Goal: Complete application form: Complete application form

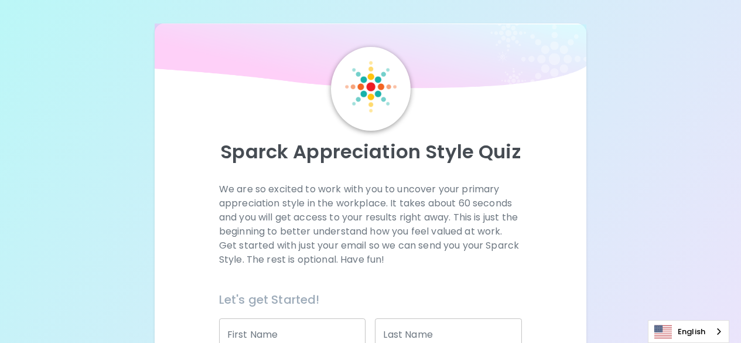
scroll to position [117, 0]
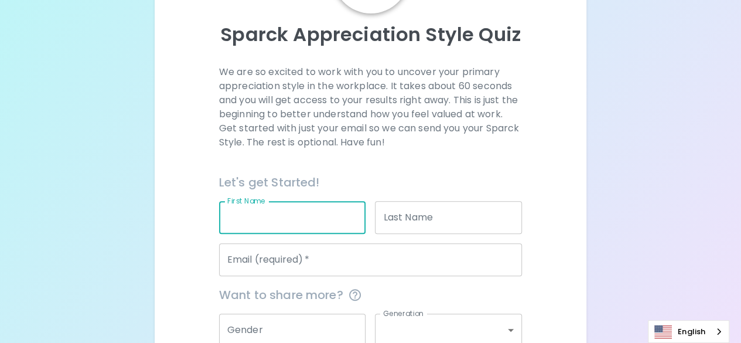
click at [256, 220] on input "First Name" at bounding box center [292, 217] width 147 height 33
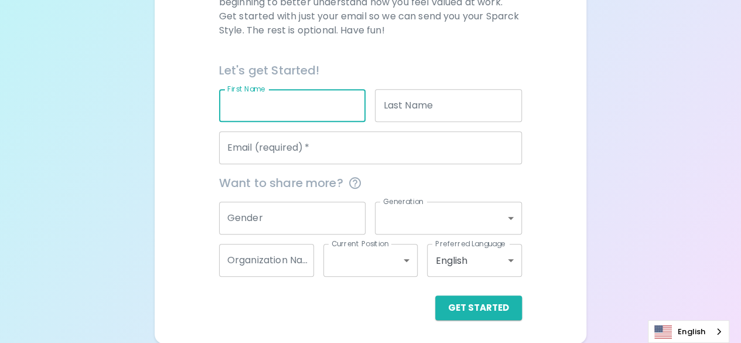
scroll to position [112, 0]
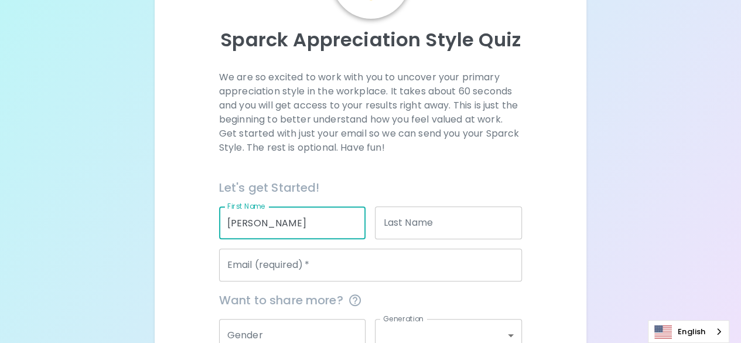
type input "[PERSON_NAME]"
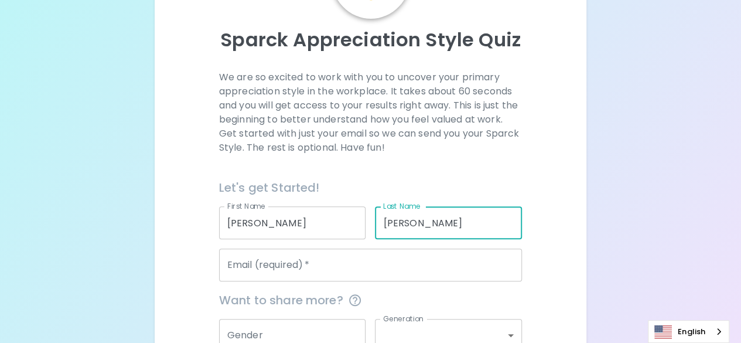
type input "[PERSON_NAME]"
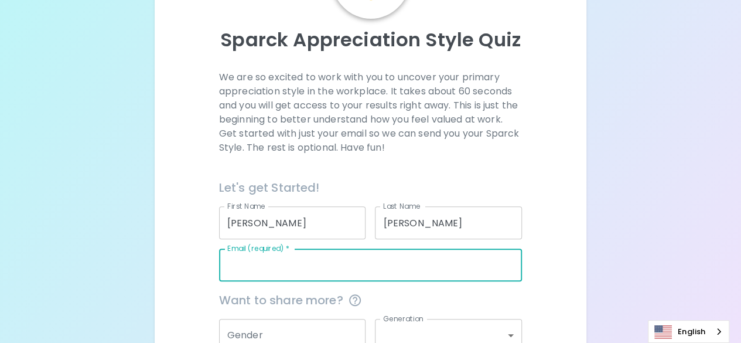
type input "d"
type input "[DOMAIN_NAME][EMAIL_ADDRESS][DOMAIN_NAME]"
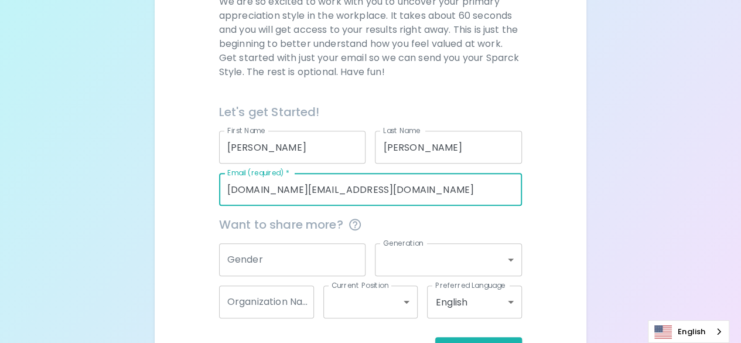
scroll to position [229, 0]
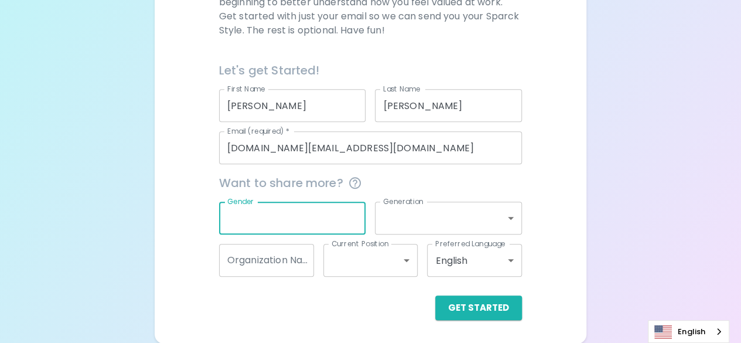
click at [280, 216] on input "Gender" at bounding box center [292, 218] width 147 height 33
type input "[DEMOGRAPHIC_DATA]"
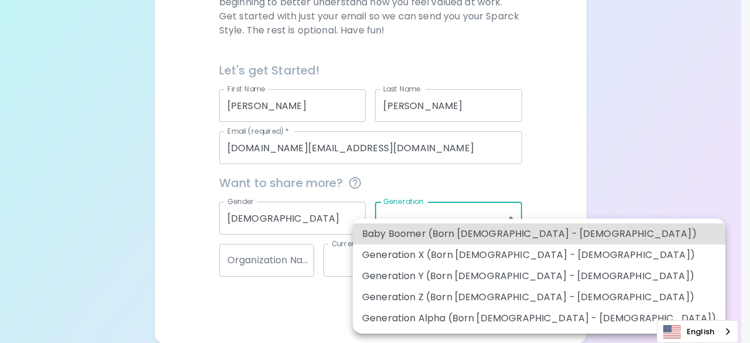
click at [428, 222] on body "Sparck Appreciation Style Quiz We are so excited to work with you to uncover yo…" at bounding box center [375, 57] width 750 height 572
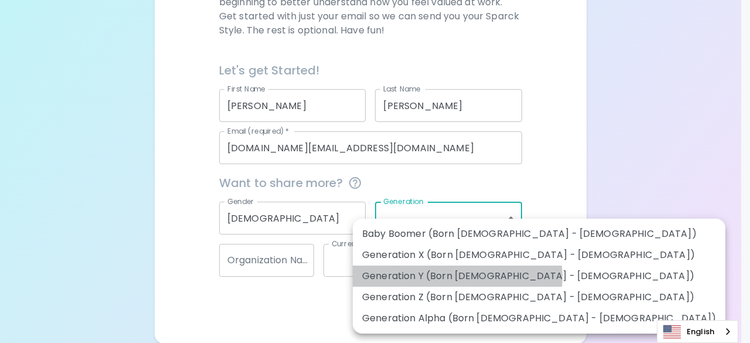
click at [457, 277] on li "Generation Y (Born [DEMOGRAPHIC_DATA] - [DEMOGRAPHIC_DATA])" at bounding box center [539, 275] width 373 height 21
type input "generation_y"
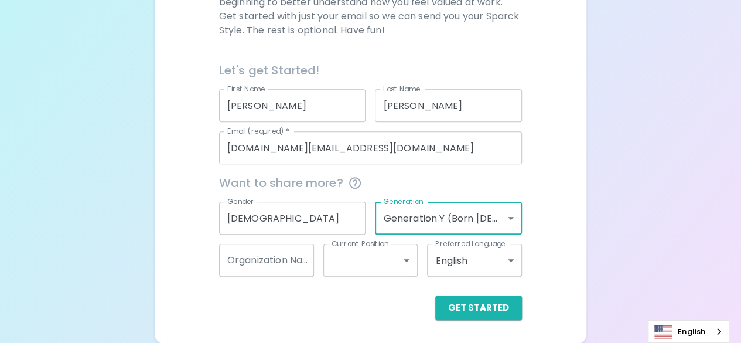
click at [248, 262] on input "Organization Name" at bounding box center [266, 260] width 95 height 33
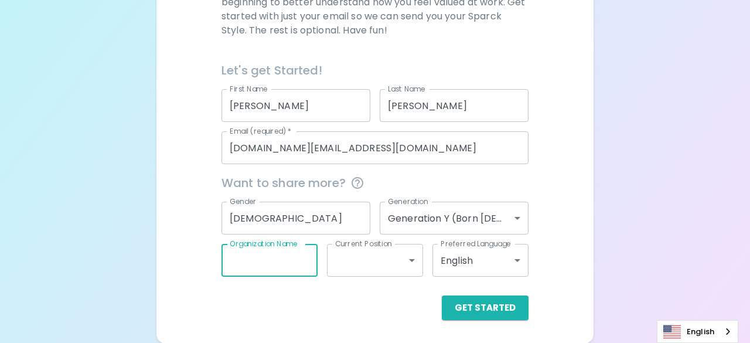
click at [373, 255] on body "Sparck Appreciation Style Quiz We are so excited to work with you to uncover yo…" at bounding box center [375, 57] width 750 height 572
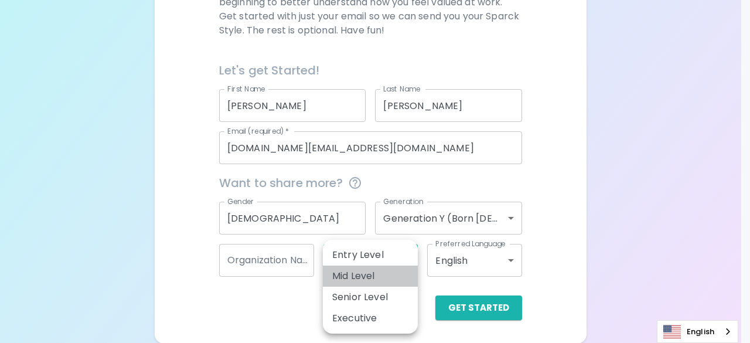
click at [377, 278] on li "Mid Level" at bounding box center [370, 275] width 95 height 21
type input "mid_level"
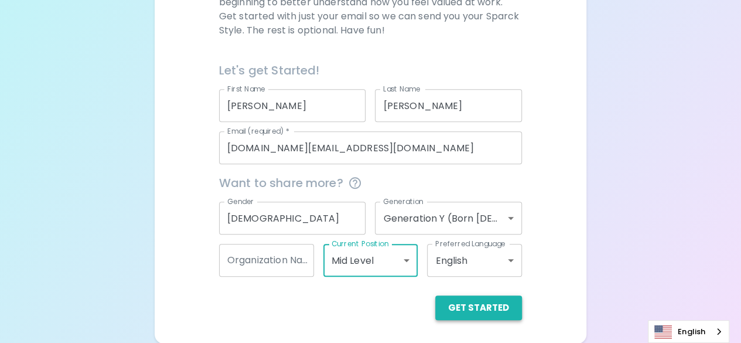
click at [495, 311] on button "Get Started" at bounding box center [478, 307] width 87 height 25
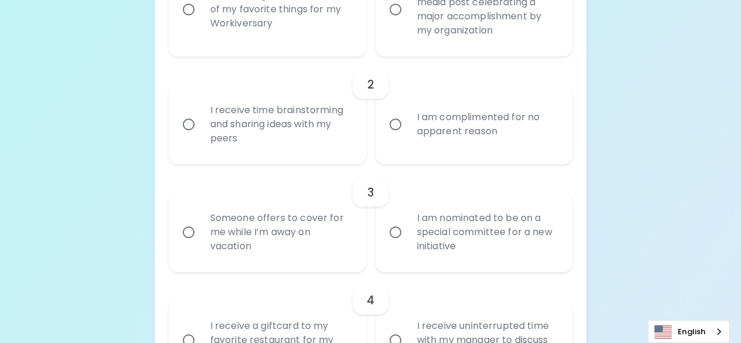
scroll to position [405, 0]
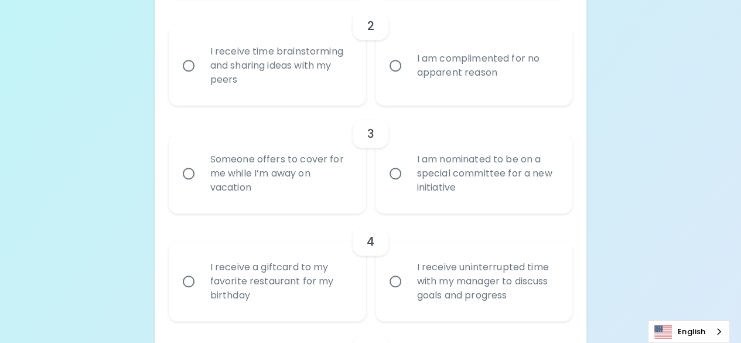
click at [431, 163] on div "I am nominated to be on a special committee for a new initiative" at bounding box center [487, 173] width 159 height 70
click at [408, 163] on input "I am nominated to be on a special committee for a new initiative" at bounding box center [395, 173] width 25 height 25
radio input "true"
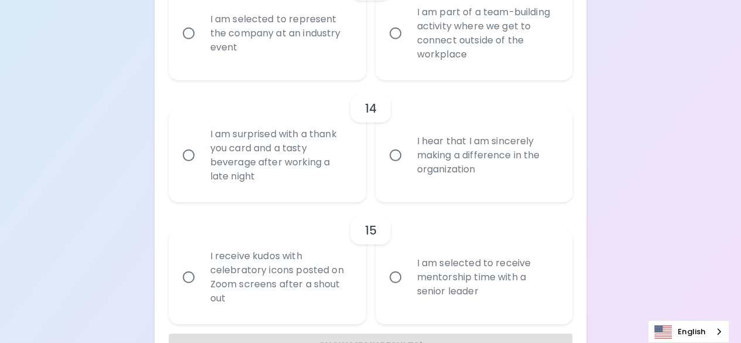
scroll to position [1668, 0]
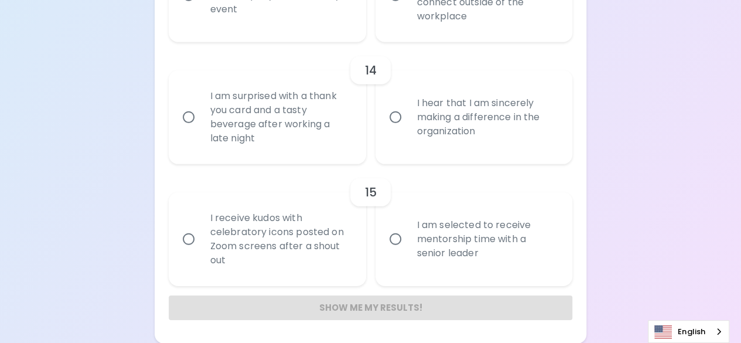
click at [380, 309] on div "Show me my results!" at bounding box center [371, 307] width 404 height 25
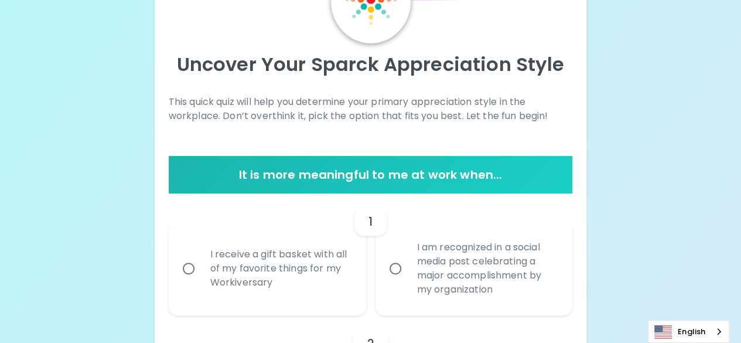
scroll to position [203, 0]
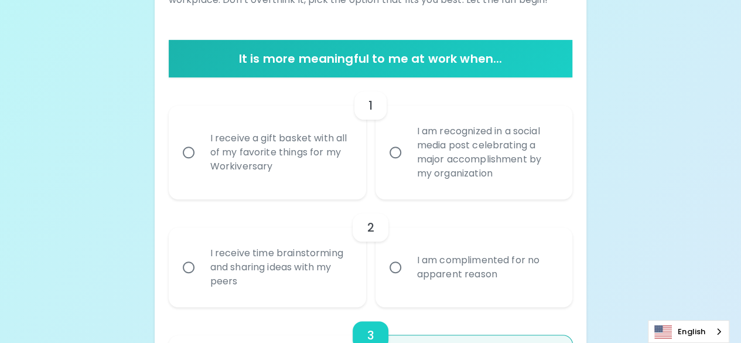
click at [394, 144] on input "I am recognized in a social media post celebrating a major accomplishment by my…" at bounding box center [395, 152] width 25 height 25
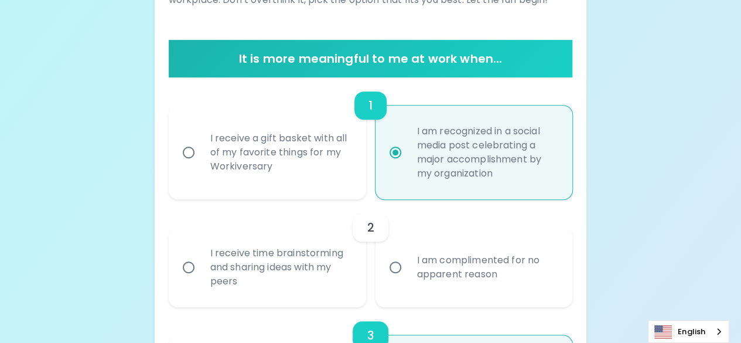
scroll to position [297, 0]
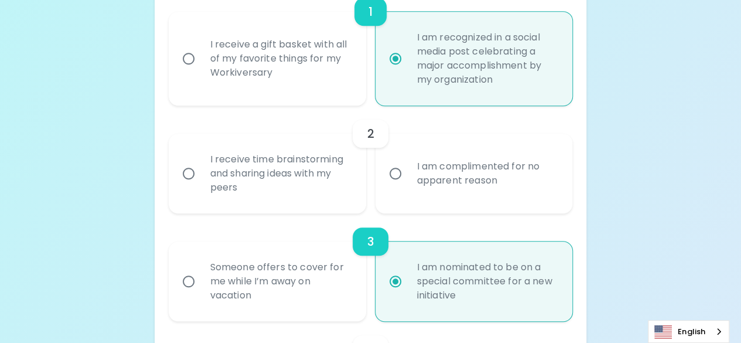
radio input "true"
click at [234, 50] on div "I receive a gift basket with all of my favorite things for my Workiversary" at bounding box center [280, 58] width 159 height 70
click at [201, 50] on input "I receive a gift basket with all of my favorite things for my Workiversary" at bounding box center [188, 58] width 25 height 25
radio input "false"
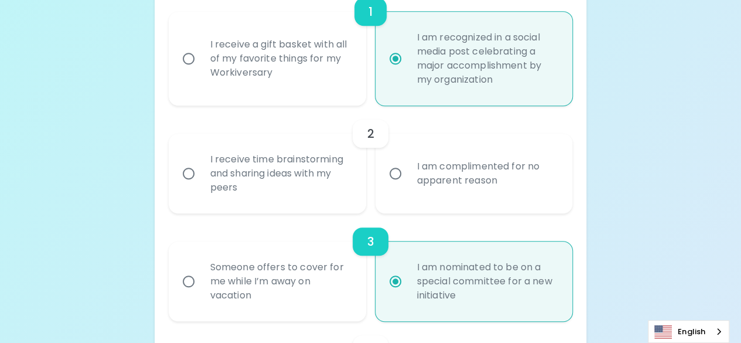
radio input "true"
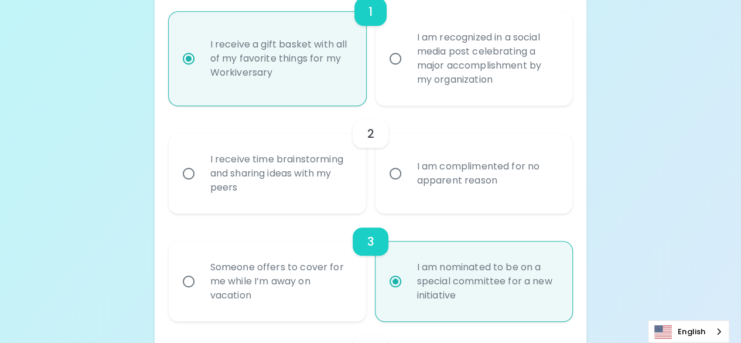
click at [455, 79] on div "I am recognized in a social media post celebrating a major accomplishment by my…" at bounding box center [487, 58] width 159 height 84
click at [408, 71] on input "I am recognized in a social media post celebrating a major accomplishment by my…" at bounding box center [395, 58] width 25 height 25
radio input "false"
radio input "true"
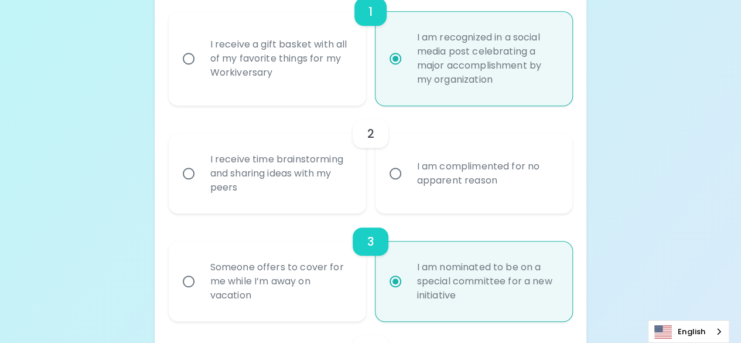
radio input "true"
click at [346, 159] on div "I receive time brainstorming and sharing ideas with my peers" at bounding box center [280, 173] width 159 height 70
click at [201, 161] on input "I receive time brainstorming and sharing ideas with my peers" at bounding box center [188, 173] width 25 height 25
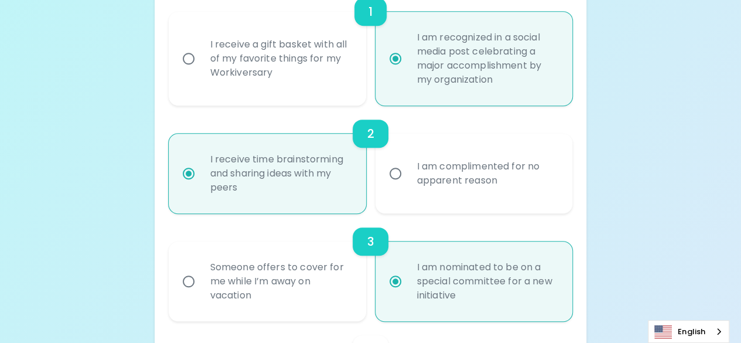
radio input "false"
radio input "true"
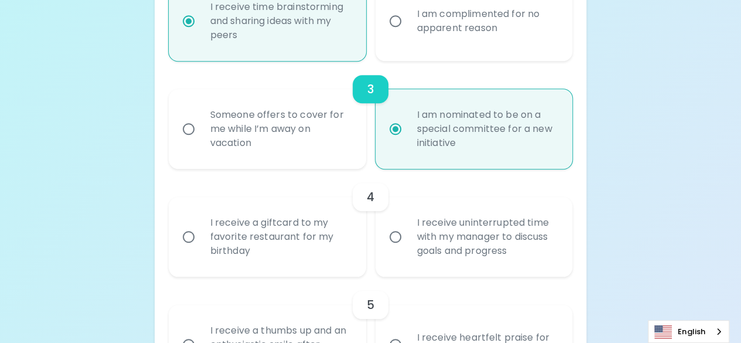
scroll to position [508, 0]
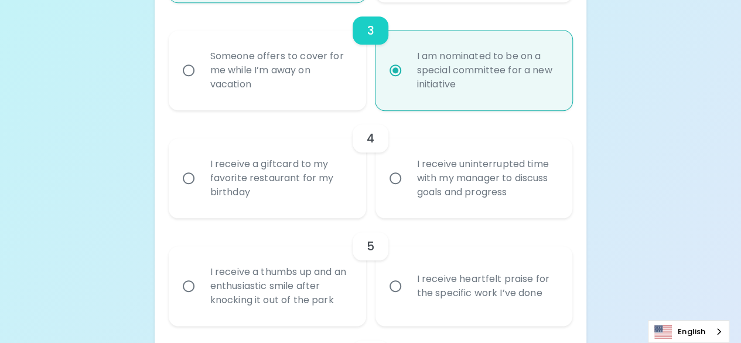
radio input "true"
click at [329, 197] on div "I receive a giftcard to my favorite restaurant for my birthday" at bounding box center [280, 178] width 159 height 70
click at [201, 190] on input "I receive a giftcard to my favorite restaurant for my birthday" at bounding box center [188, 178] width 25 height 25
radio input "false"
radio input "true"
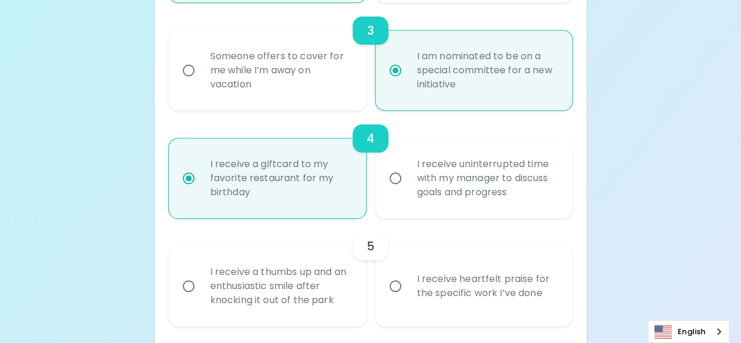
scroll to position [602, 0]
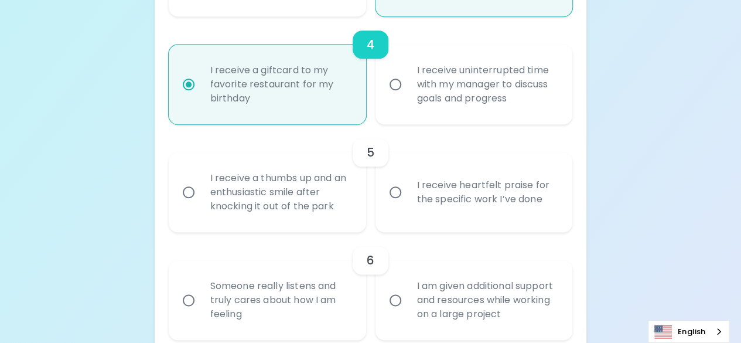
radio input "true"
click at [387, 187] on input "I receive heartfelt praise for the specific work I’ve done" at bounding box center [395, 192] width 25 height 25
radio input "false"
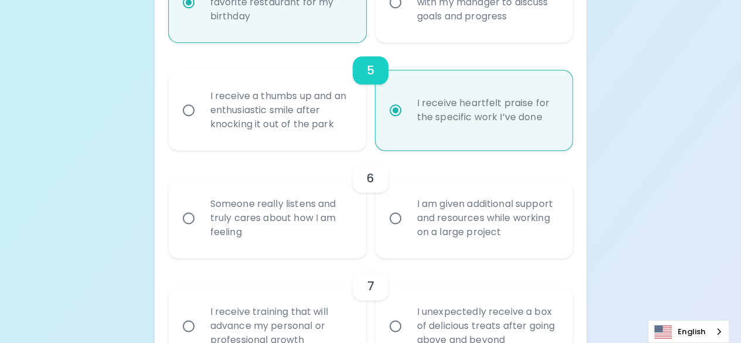
scroll to position [696, 0]
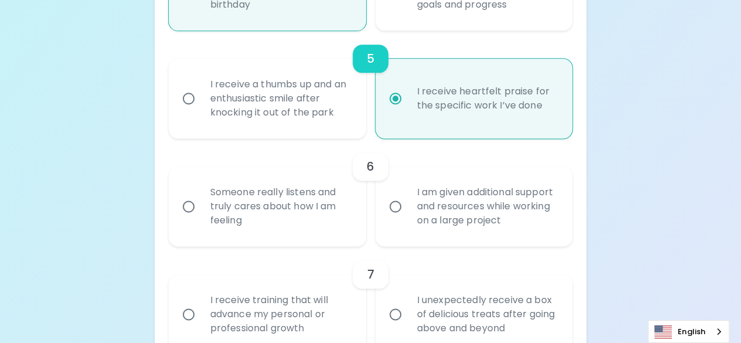
radio input "true"
click at [398, 210] on input "I am given additional support and resources while working on a large project" at bounding box center [395, 206] width 25 height 25
radio input "false"
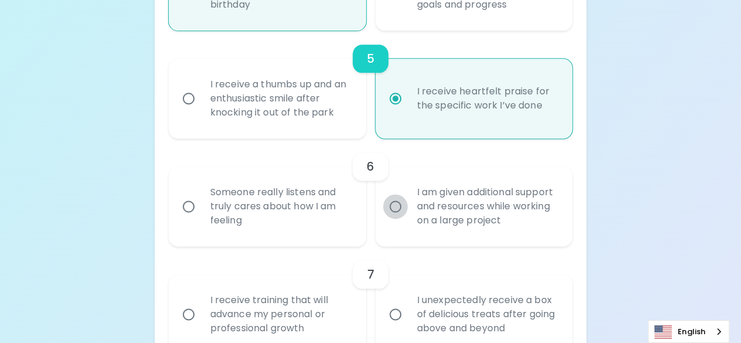
radio input "false"
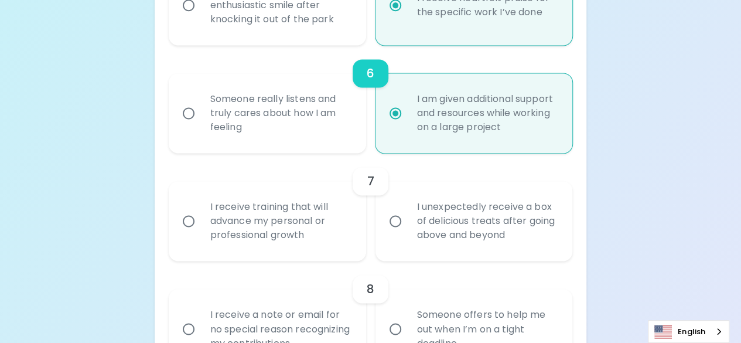
scroll to position [789, 0]
radio input "true"
click at [294, 221] on div "I receive training that will advance my personal or professional growth" at bounding box center [280, 220] width 159 height 70
click at [201, 221] on input "I receive training that will advance my personal or professional growth" at bounding box center [188, 220] width 25 height 25
radio input "false"
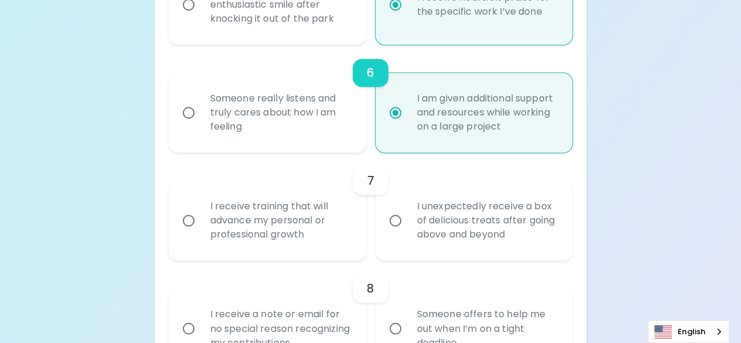
radio input "false"
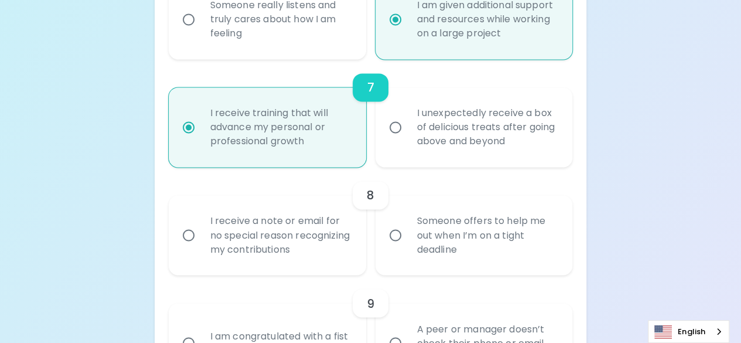
scroll to position [883, 0]
radio input "true"
click at [404, 222] on input "Someone offers to help me out when I’m on a tight deadline" at bounding box center [395, 234] width 25 height 25
radio input "false"
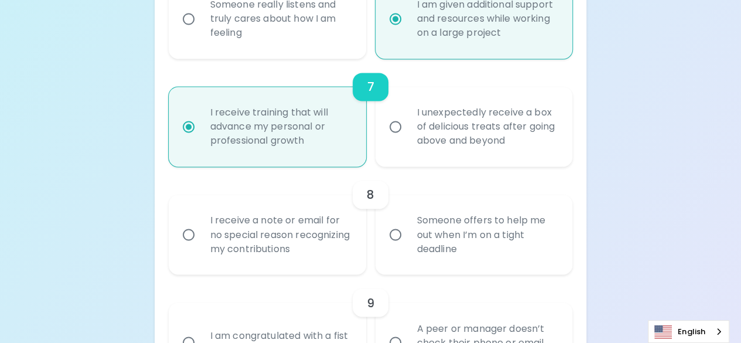
radio input "false"
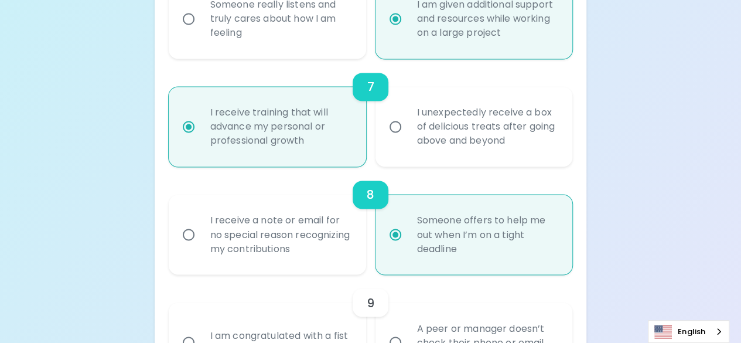
scroll to position [977, 0]
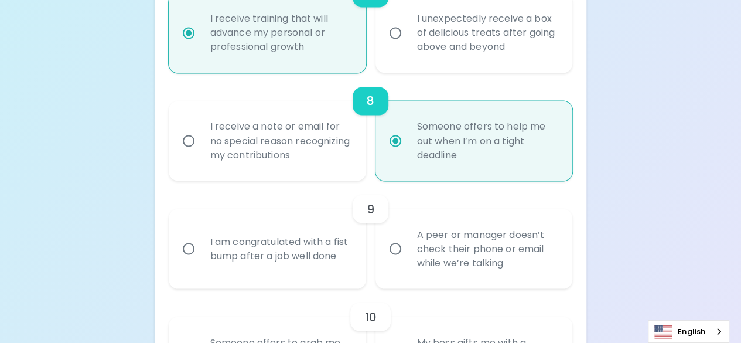
radio input "true"
click at [295, 233] on div "I am congratulated with a fist bump after a job well done" at bounding box center [280, 248] width 159 height 56
click at [201, 236] on input "I am congratulated with a fist bump after a job well done" at bounding box center [188, 248] width 25 height 25
radio input "false"
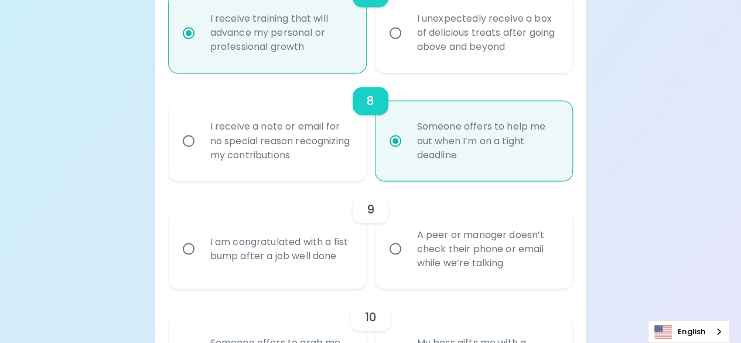
radio input "false"
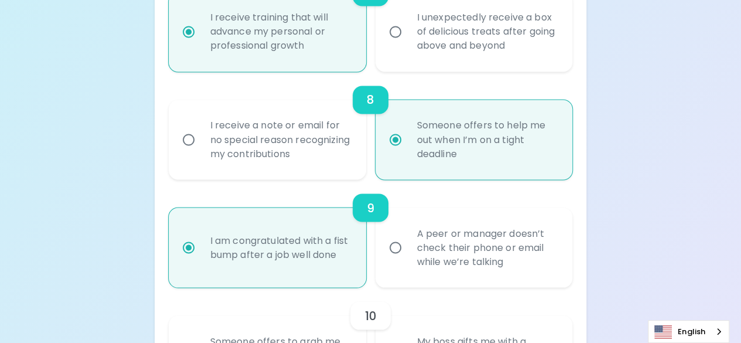
scroll to position [1071, 0]
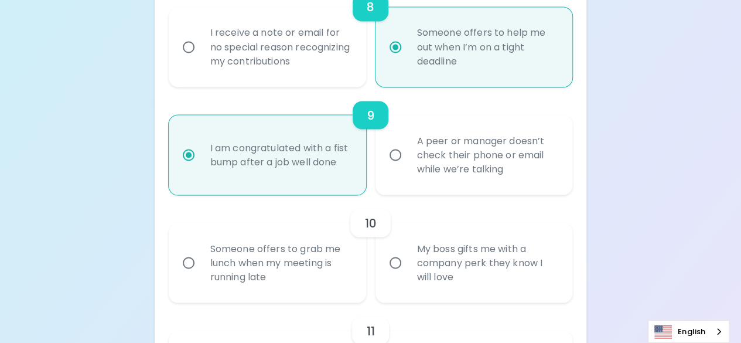
radio input "true"
click at [408, 257] on div "My boss gifts me with a company perk they know I will love" at bounding box center [487, 262] width 159 height 70
click at [408, 257] on input "My boss gifts me with a company perk they know I will love" at bounding box center [395, 262] width 25 height 25
radio input "false"
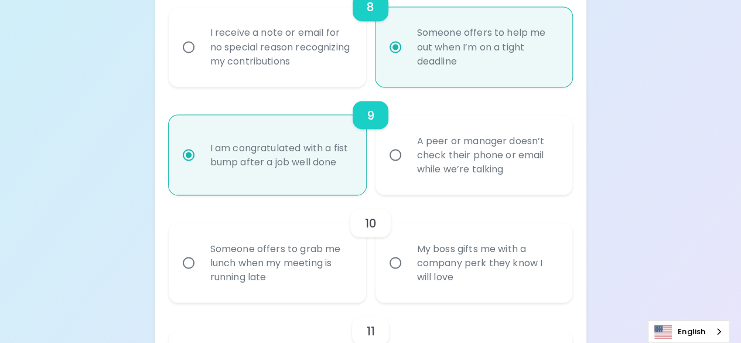
radio input "false"
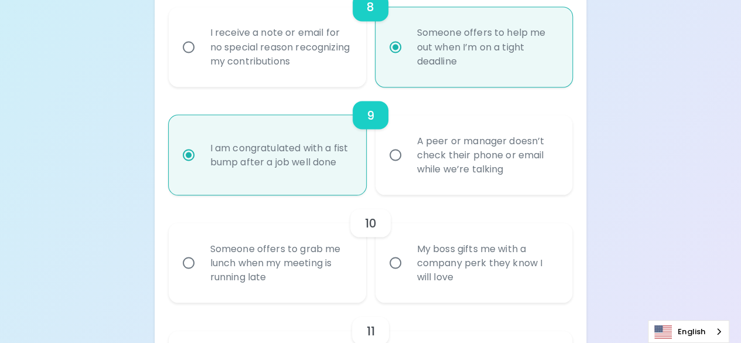
radio input "false"
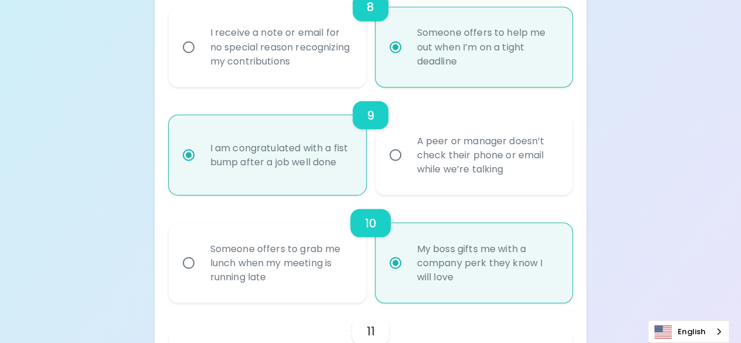
scroll to position [1164, 0]
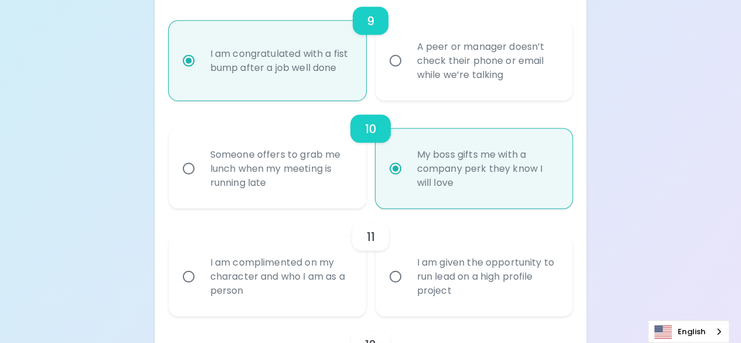
radio input "true"
click at [434, 285] on div "I am given the opportunity to run lead on a high profile project" at bounding box center [487, 276] width 159 height 70
click at [408, 285] on input "I am given the opportunity to run lead on a high profile project" at bounding box center [395, 276] width 25 height 25
radio input "false"
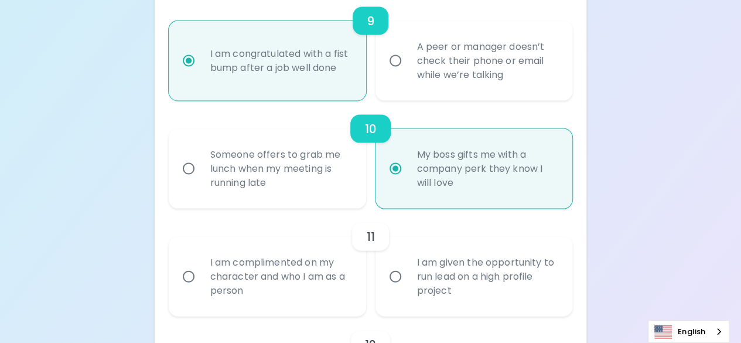
radio input "false"
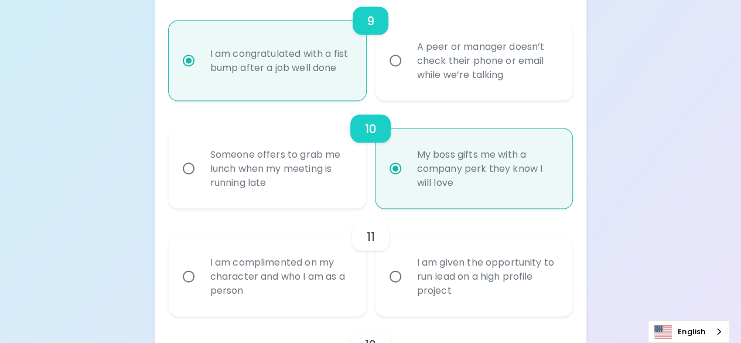
radio input "false"
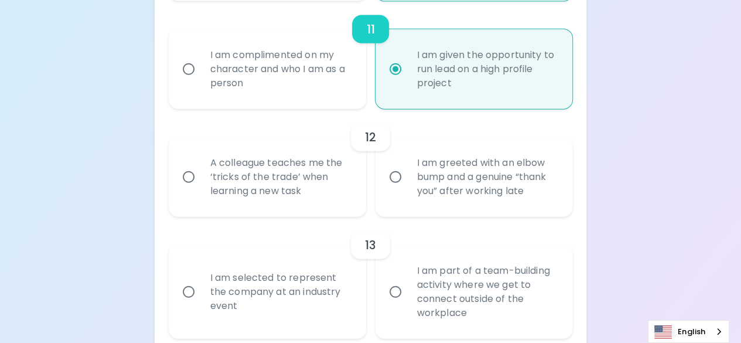
scroll to position [1375, 0]
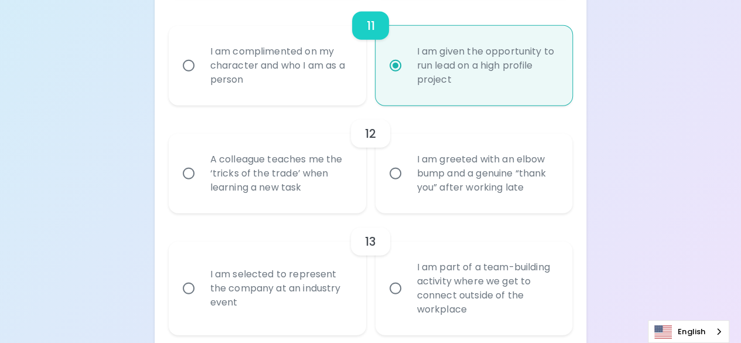
radio input "true"
click at [401, 184] on input "I am greeted with an elbow bump and a genuine “thank you” after working late" at bounding box center [395, 173] width 25 height 25
radio input "false"
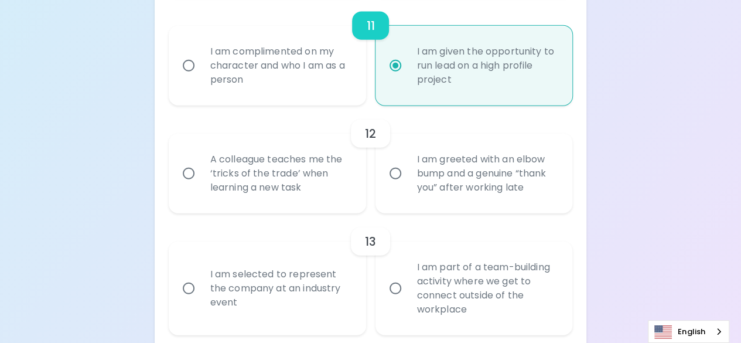
radio input "false"
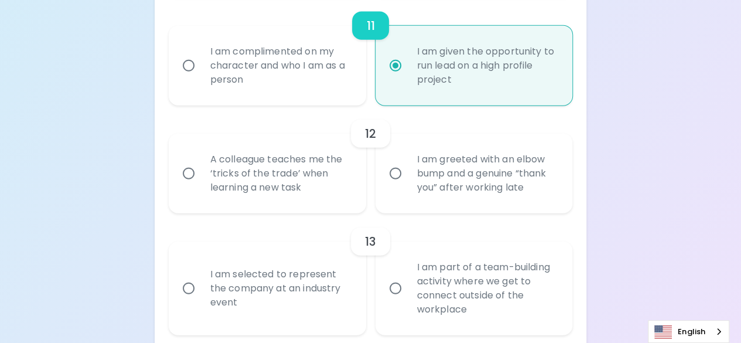
radio input "false"
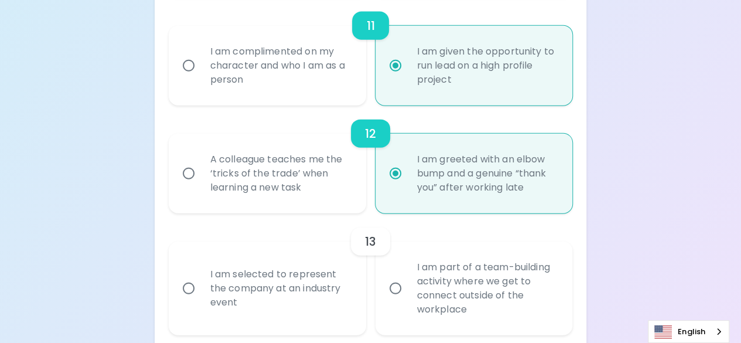
scroll to position [1469, 0]
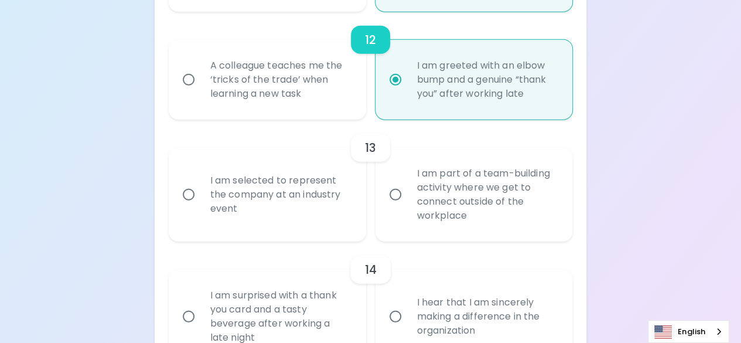
radio input "true"
click at [318, 183] on div "I am selected to represent the company at an industry event" at bounding box center [280, 194] width 159 height 70
click at [201, 183] on input "I am selected to represent the company at an industry event" at bounding box center [188, 194] width 25 height 25
radio input "false"
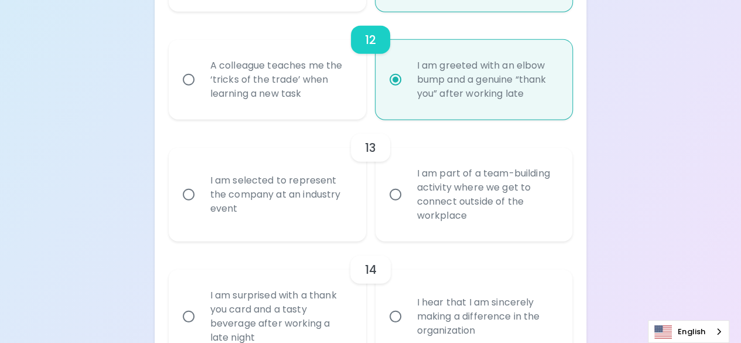
radio input "false"
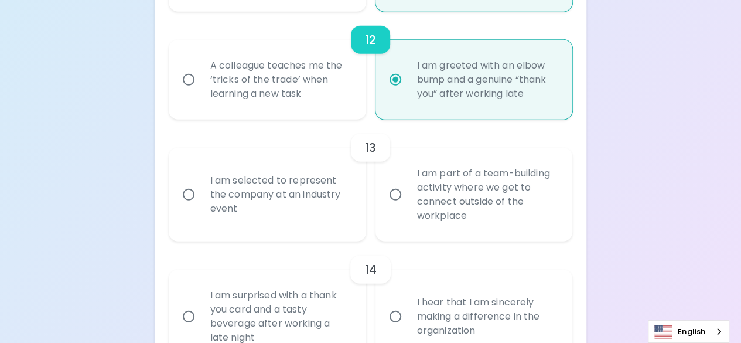
radio input "false"
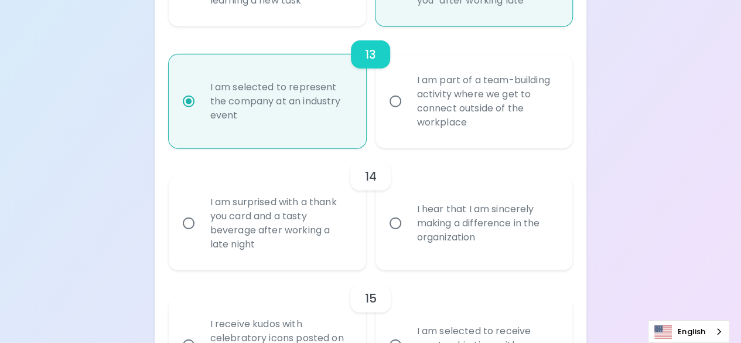
scroll to position [1563, 0]
radio input "true"
click at [322, 221] on div "I am surprised with a thank you card and a tasty beverage after working a late …" at bounding box center [280, 222] width 159 height 84
click at [201, 221] on input "I am surprised with a thank you card and a tasty beverage after working a late …" at bounding box center [188, 222] width 25 height 25
radio input "false"
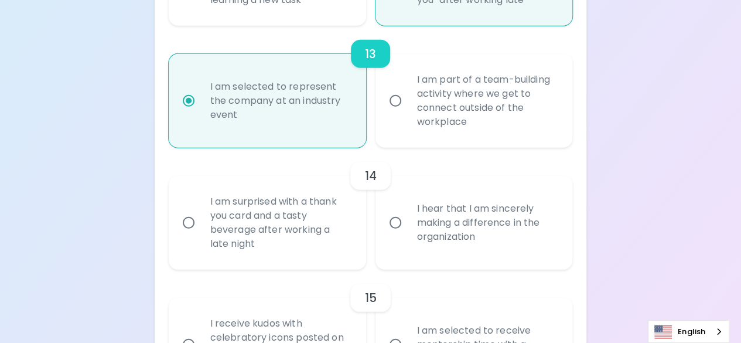
radio input "false"
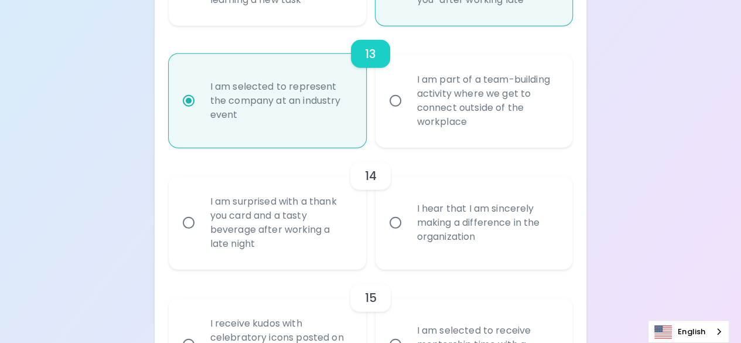
radio input "false"
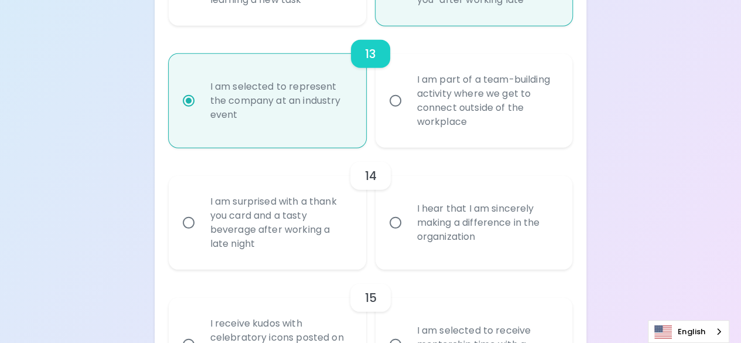
radio input "false"
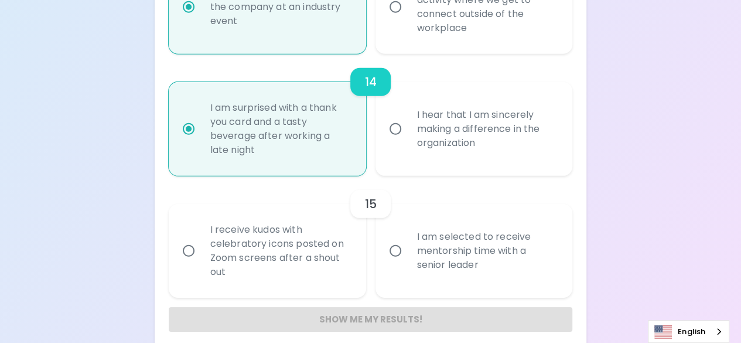
radio input "true"
click at [322, 260] on div "I receive kudos with celebratory icons posted on Zoom screens after a shout out" at bounding box center [280, 251] width 159 height 84
click at [201, 260] on input "I receive kudos with celebratory icons posted on Zoom screens after a shout out" at bounding box center [188, 250] width 25 height 25
radio input "false"
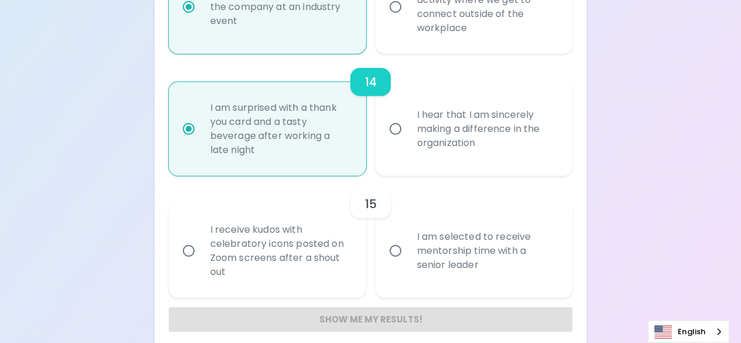
radio input "false"
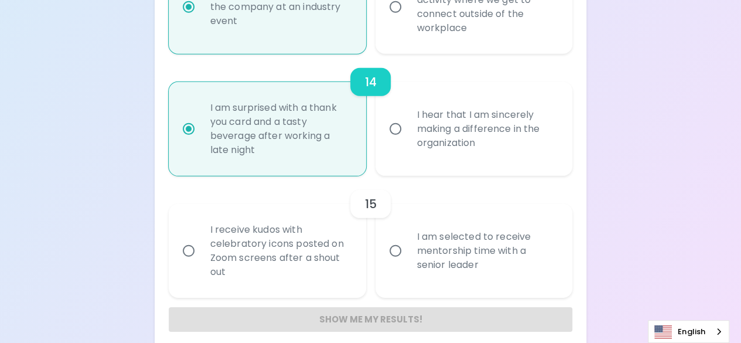
radio input "false"
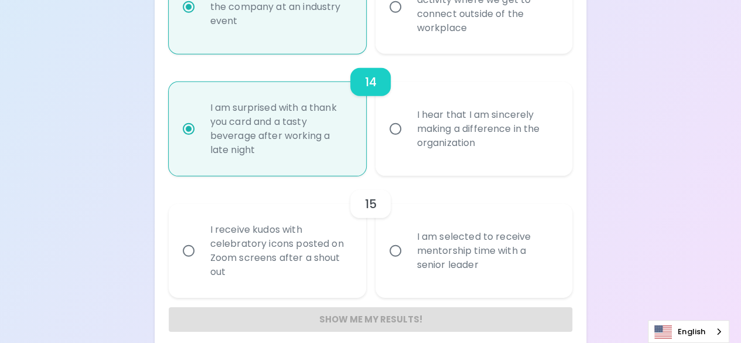
radio input "false"
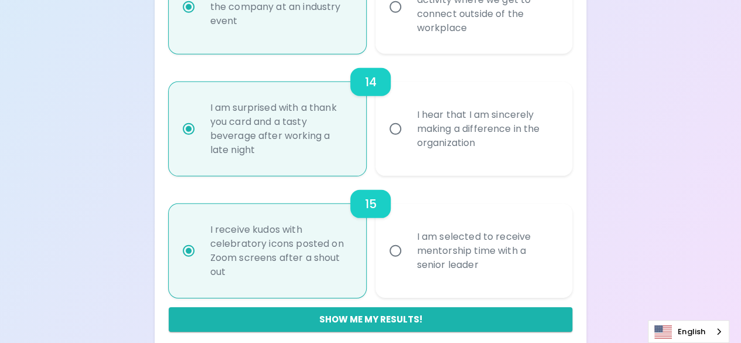
scroll to position [1668, 0]
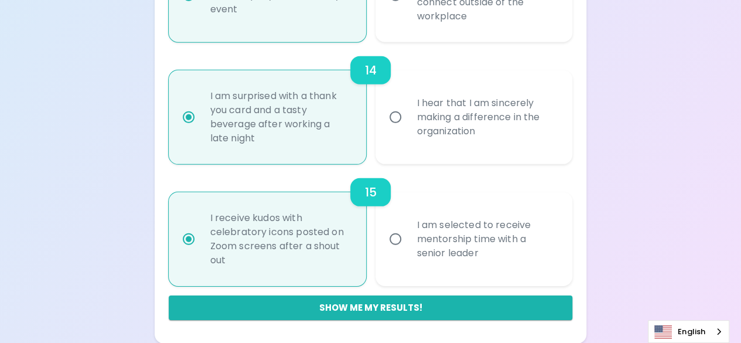
radio input "true"
click at [412, 257] on div "I am selected to receive mentorship time with a senior leader" at bounding box center [487, 239] width 159 height 70
click at [408, 251] on input "I am selected to receive mentorship time with a senior leader" at bounding box center [395, 239] width 25 height 25
radio input "false"
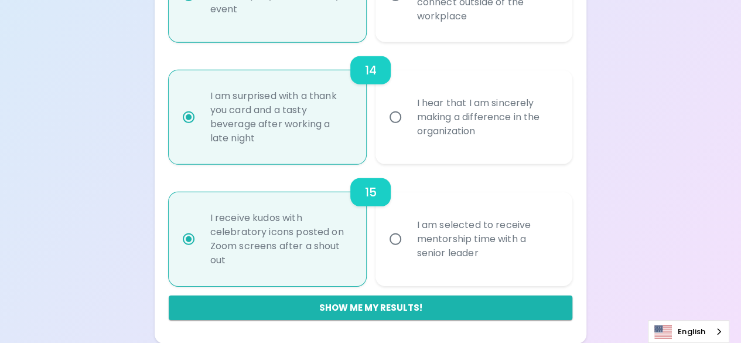
radio input "false"
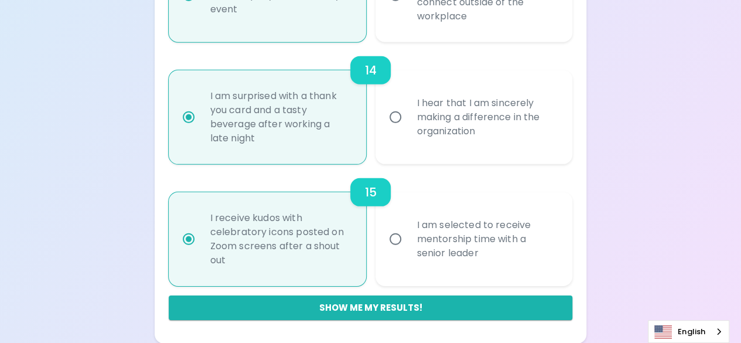
radio input "false"
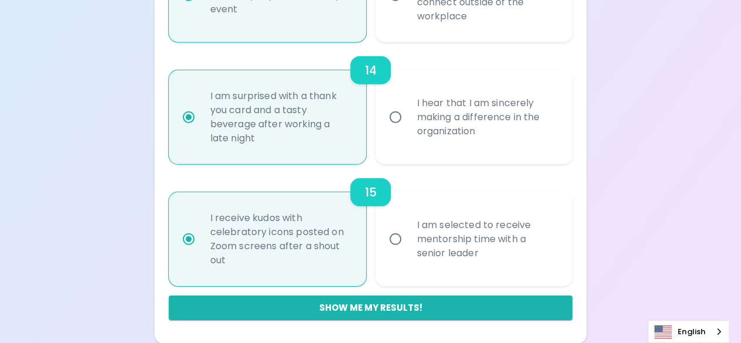
radio input "false"
radio input "true"
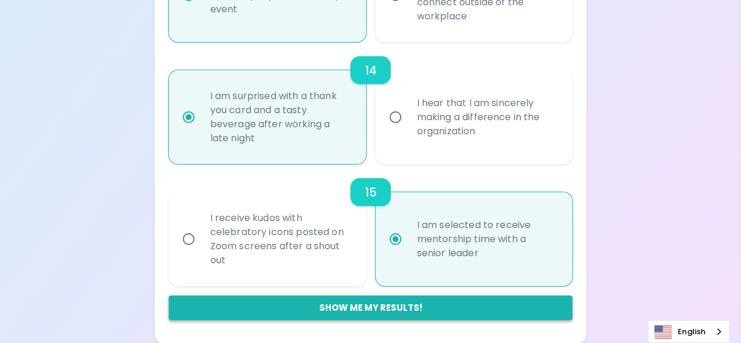
radio input "true"
click at [393, 309] on button "Show me my results!" at bounding box center [371, 307] width 404 height 25
radio input "false"
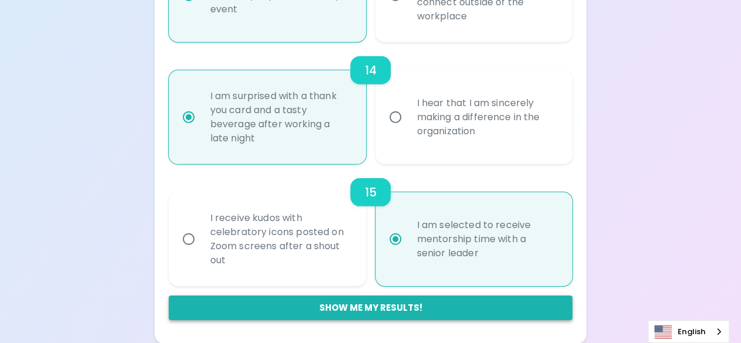
radio input "false"
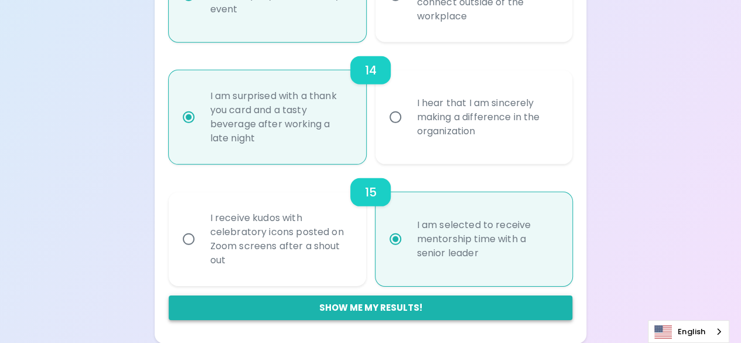
radio input "false"
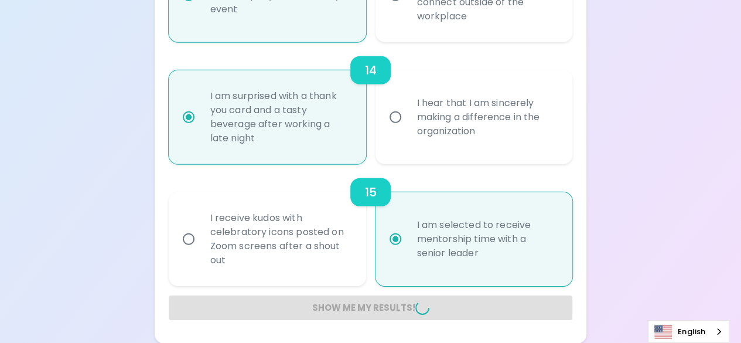
radio input "false"
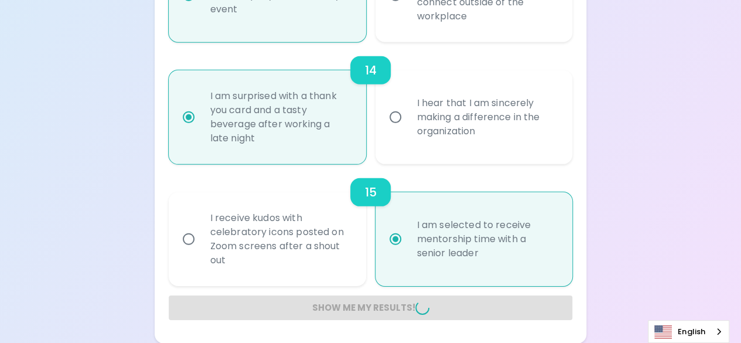
radio input "false"
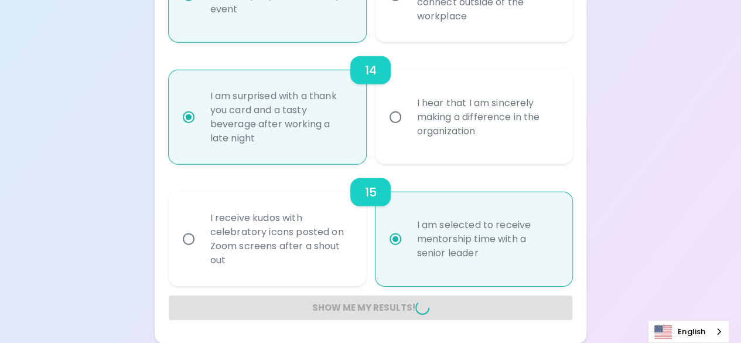
radio input "false"
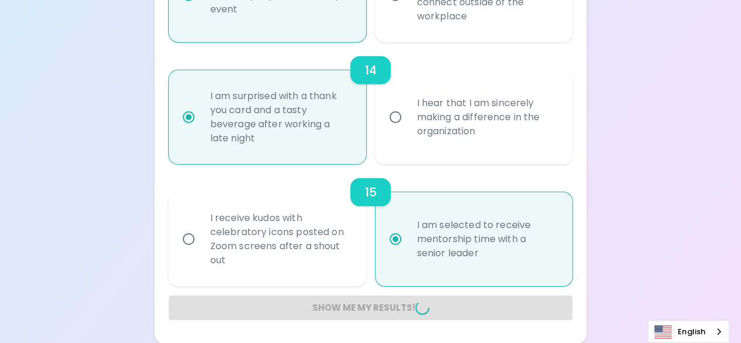
radio input "false"
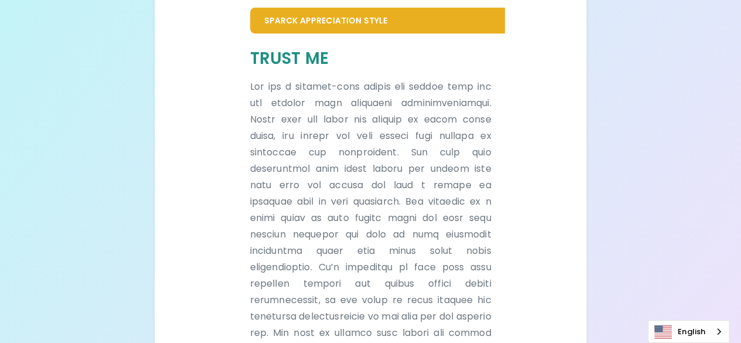
scroll to position [268, 0]
